Goal: Check status: Check status

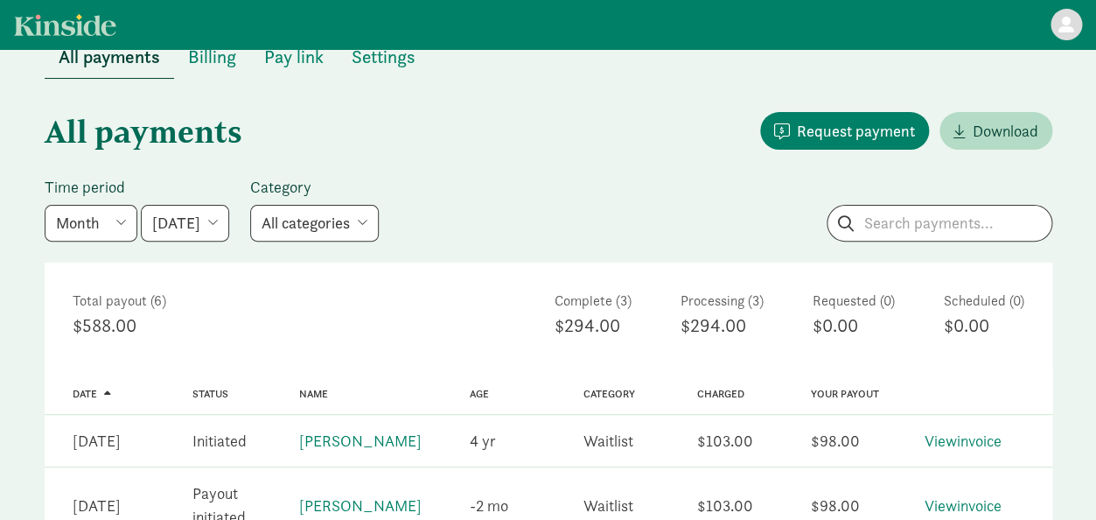
scroll to position [45, 0]
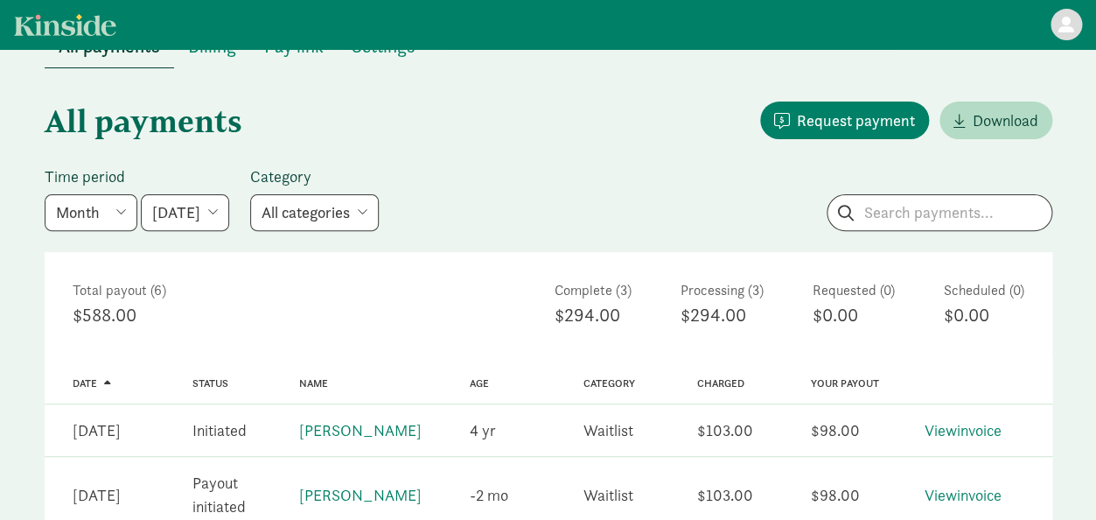
select select "[DATE]"
click option "[DATE]" at bounding box center [0, 0] width 0 height 0
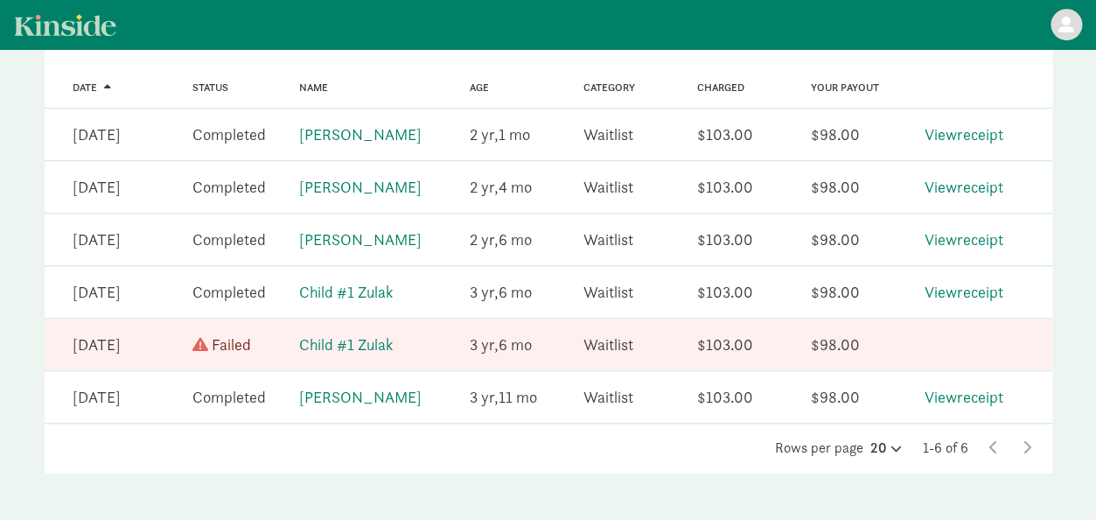
scroll to position [341, 0]
click at [974, 297] on link "View receipt" at bounding box center [963, 291] width 79 height 20
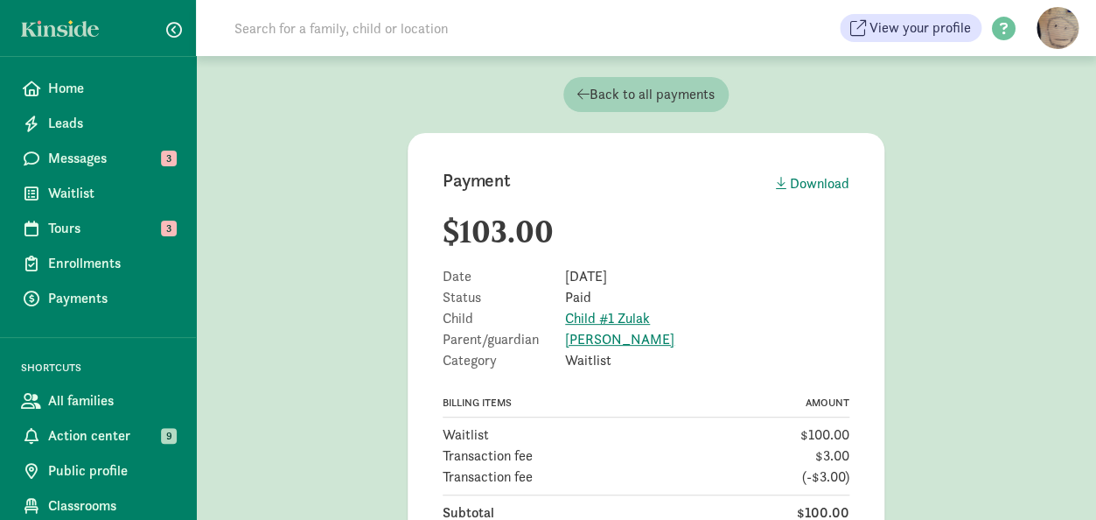
click at [648, 97] on span "Back to all payments" at bounding box center [645, 94] width 137 height 21
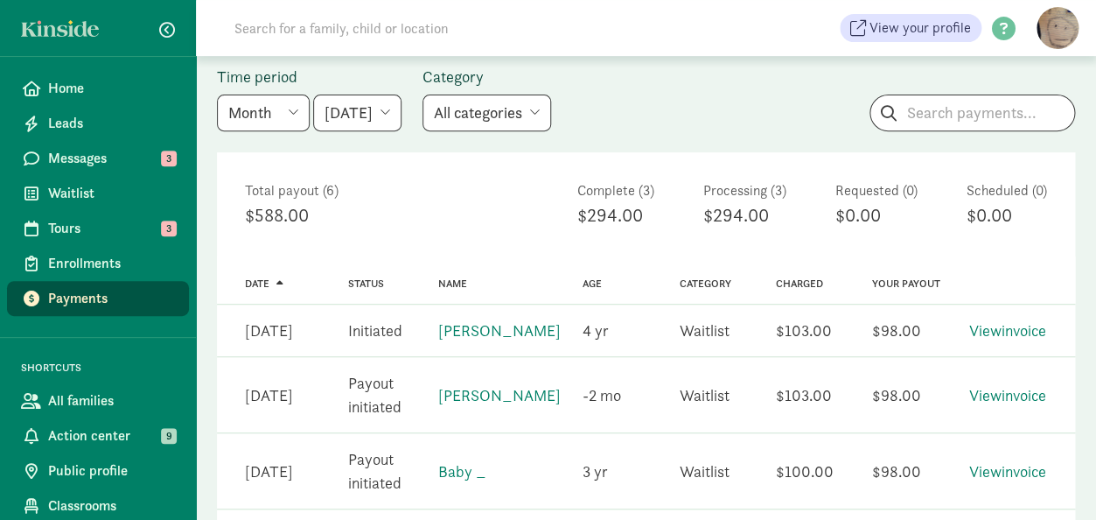
scroll to position [154, 0]
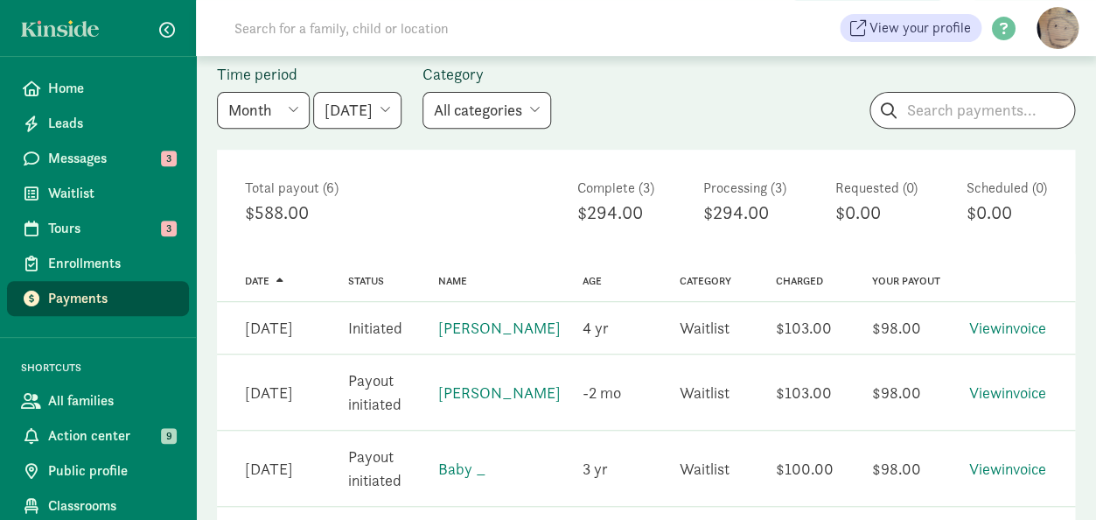
select select "2025-06-01"
click option "June 2025" at bounding box center [0, 0] width 0 height 0
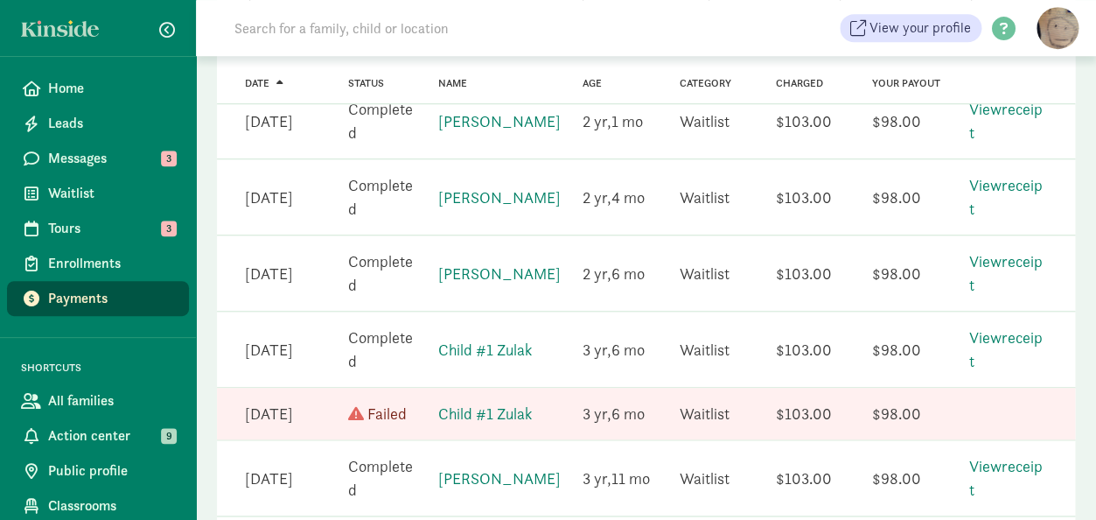
scroll to position [397, 0]
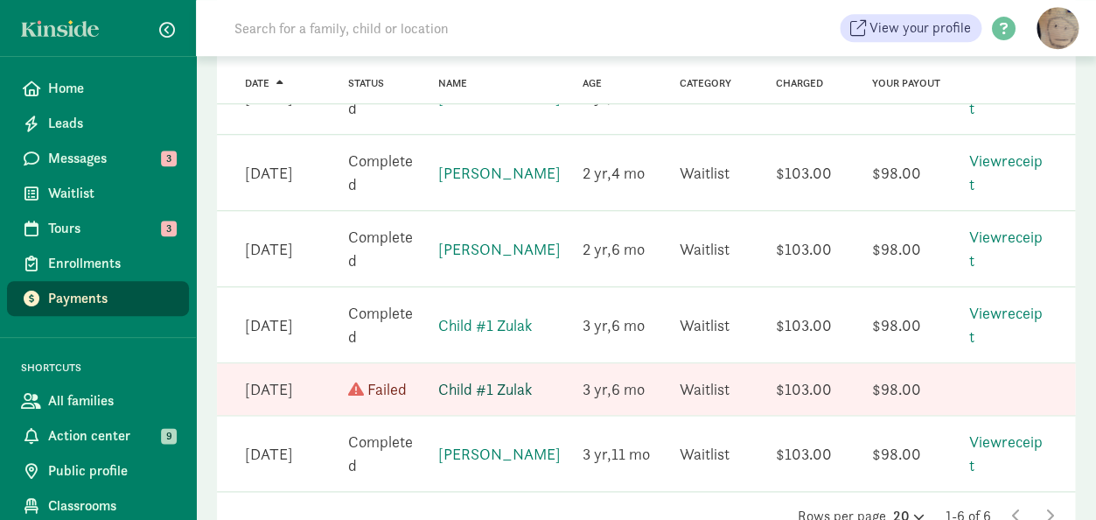
click at [500, 388] on link "Child #1 Zulak" at bounding box center [485, 389] width 94 height 20
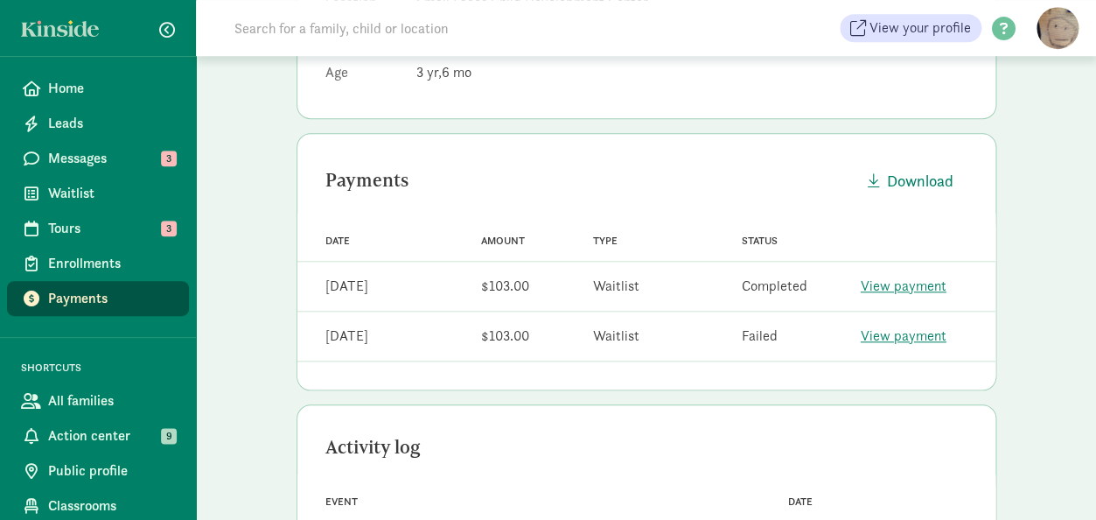
scroll to position [388, 0]
click at [922, 338] on link "View payment" at bounding box center [904, 337] width 86 height 18
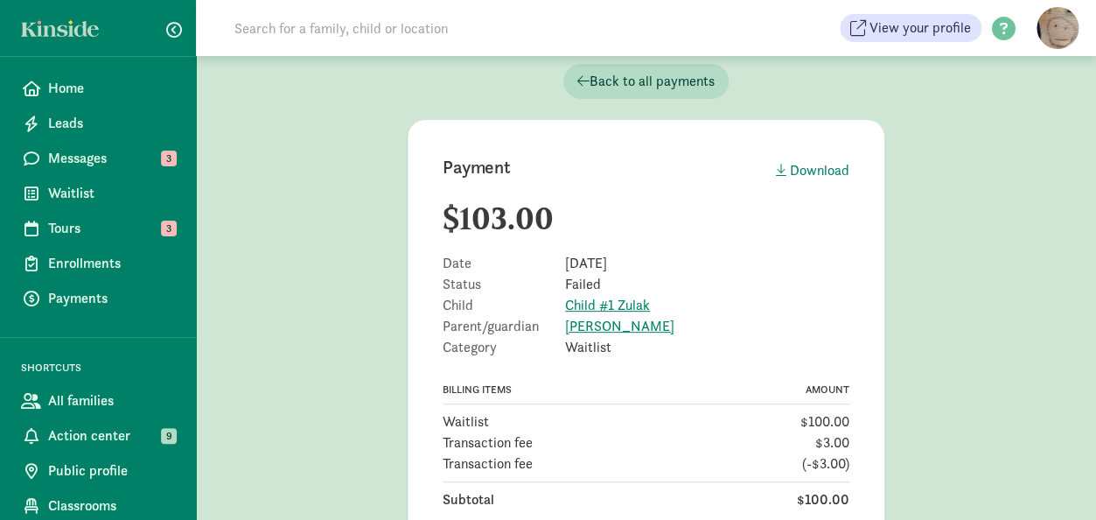
scroll to position [10, 0]
